Goal: Information Seeking & Learning: Learn about a topic

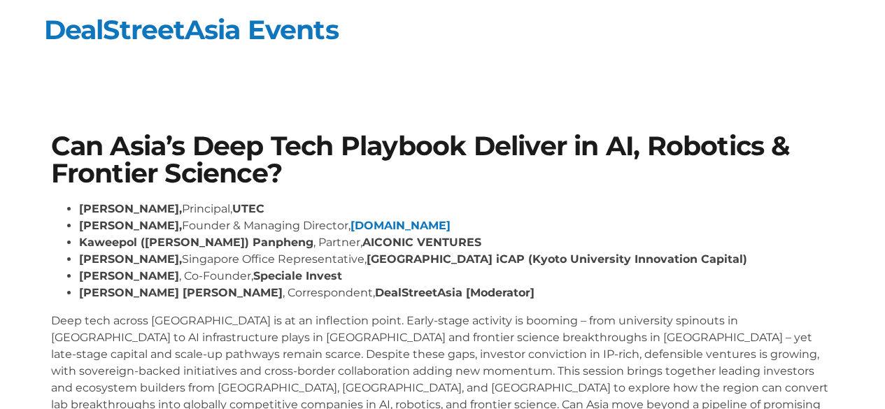
scroll to position [46, 0]
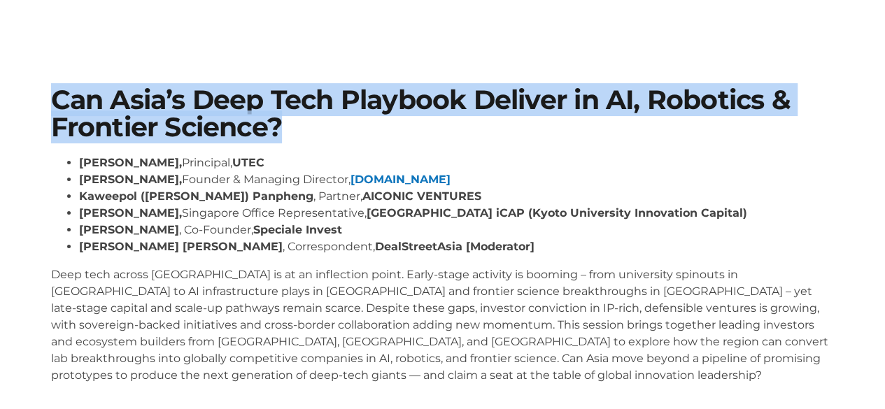
drag, startPoint x: 48, startPoint y: 90, endPoint x: 388, endPoint y: 132, distance: 342.8
click at [388, 132] on div "Can Asia’s Deep Tech Playbook Deliver in AI, Robotics & Frontier Science? [PERS…" at bounding box center [443, 241] width 798 height 323
copy h1 "Can Asia’s Deep Tech Playbook Deliver in AI, Robotics & Frontier Science?"
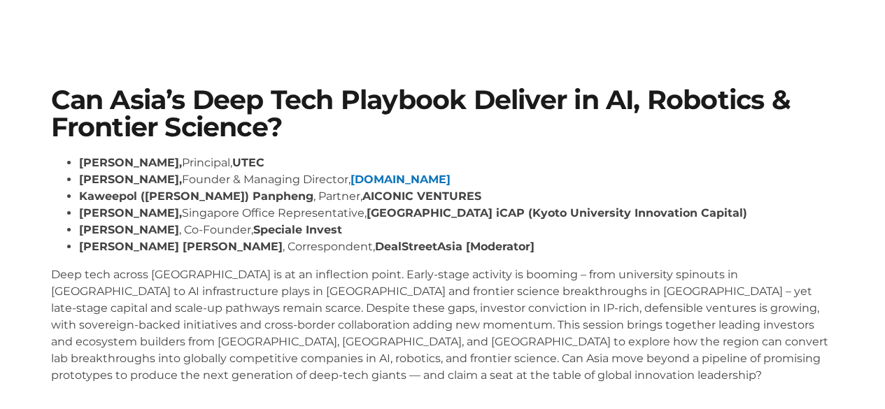
click at [17, 219] on section "Can Asia’s Deep Tech Playbook Deliver in AI, Robotics & Frontier Science? [PERS…" at bounding box center [442, 241] width 885 height 393
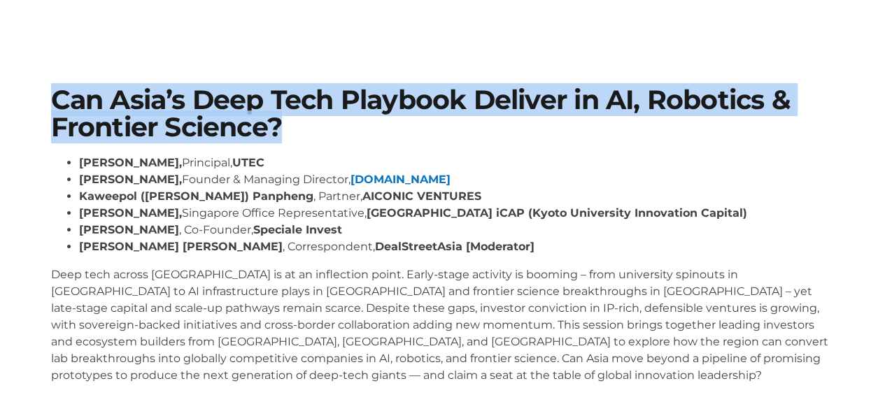
drag, startPoint x: 293, startPoint y: 130, endPoint x: 41, endPoint y: 90, distance: 254.4
click at [41, 90] on section "Can Asia’s Deep Tech Playbook Deliver in AI, Robotics & Frontier Science? [PERS…" at bounding box center [442, 241] width 885 height 393
copy h1 "Can Asia’s Deep Tech Playbook Deliver in AI, Robotics & Frontier Science?"
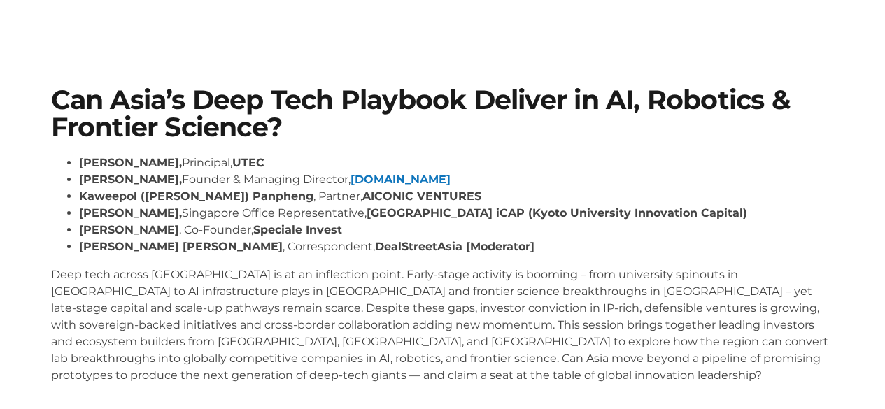
click at [2, 194] on section "Can Asia’s Deep Tech Playbook Deliver in AI, Robotics & Frontier Science? [PERS…" at bounding box center [442, 241] width 885 height 393
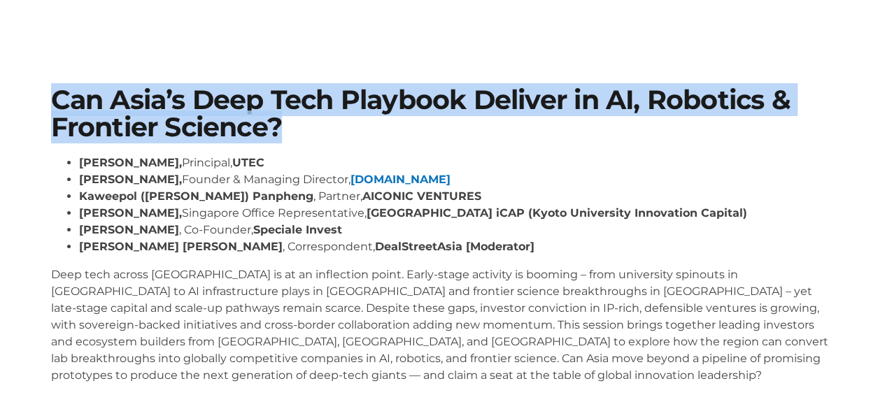
drag, startPoint x: 36, startPoint y: 107, endPoint x: 311, endPoint y: 139, distance: 276.2
click at [311, 139] on section "Can Asia’s Deep Tech Playbook Deliver in AI, Robotics & Frontier Science? [PERS…" at bounding box center [442, 241] width 885 height 393
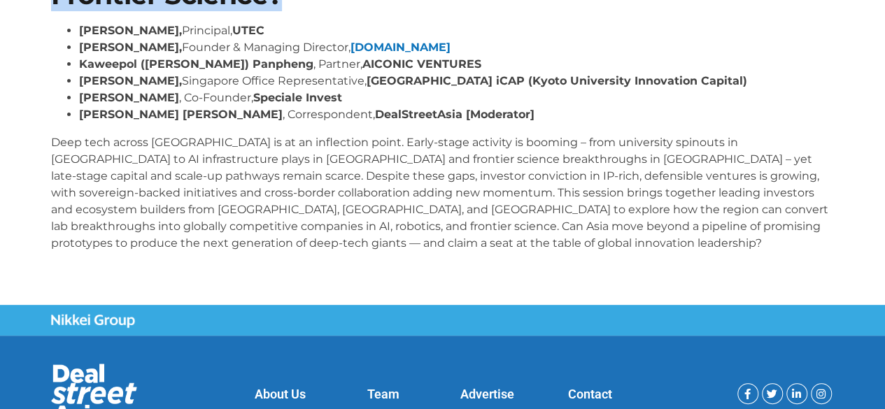
scroll to position [186, 0]
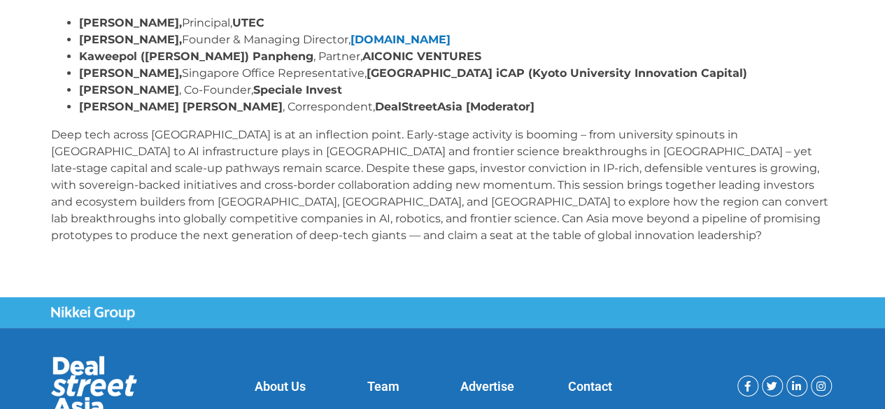
click at [9, 85] on section "Can Asia’s Deep Tech Playbook Deliver in AI, Robotics & Frontier Science? [PERS…" at bounding box center [442, 101] width 885 height 393
